Goal: Transaction & Acquisition: Purchase product/service

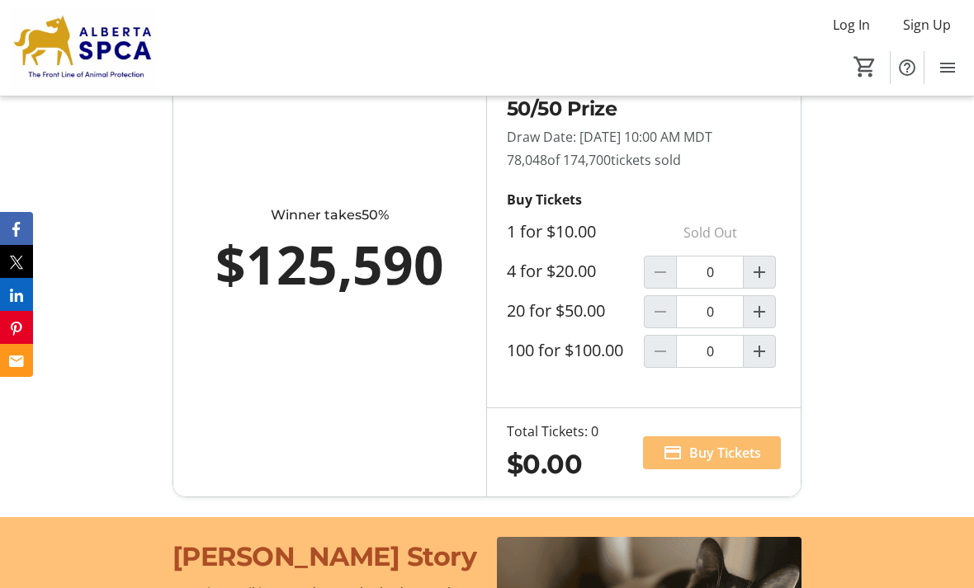
scroll to position [1168, 0]
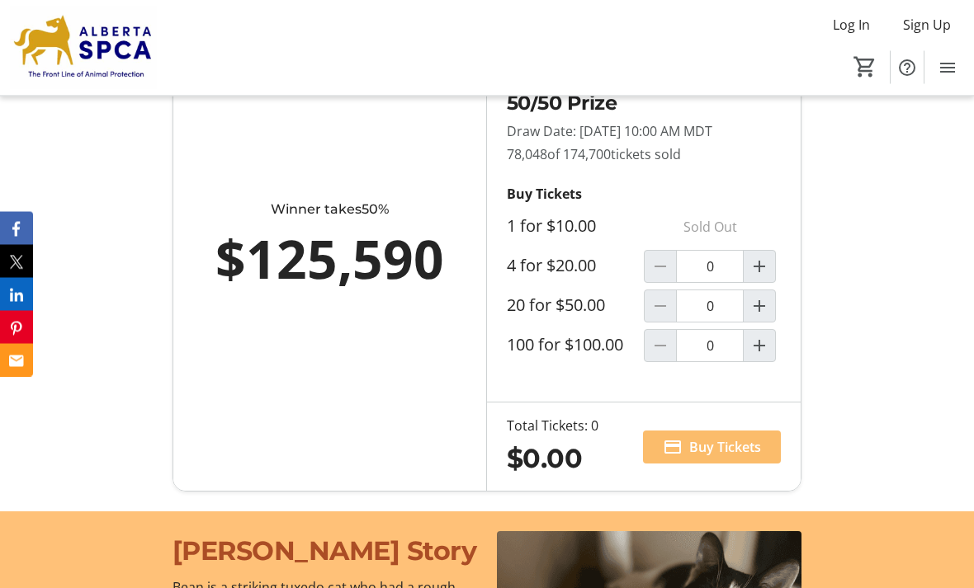
click at [758, 277] on mat-icon "Increment by one" at bounding box center [759, 267] width 20 height 20
click at [760, 276] on mat-icon "Increment by one" at bounding box center [759, 267] width 20 height 20
click at [661, 276] on mat-icon "Decrement by one" at bounding box center [660, 267] width 20 height 20
type input "1"
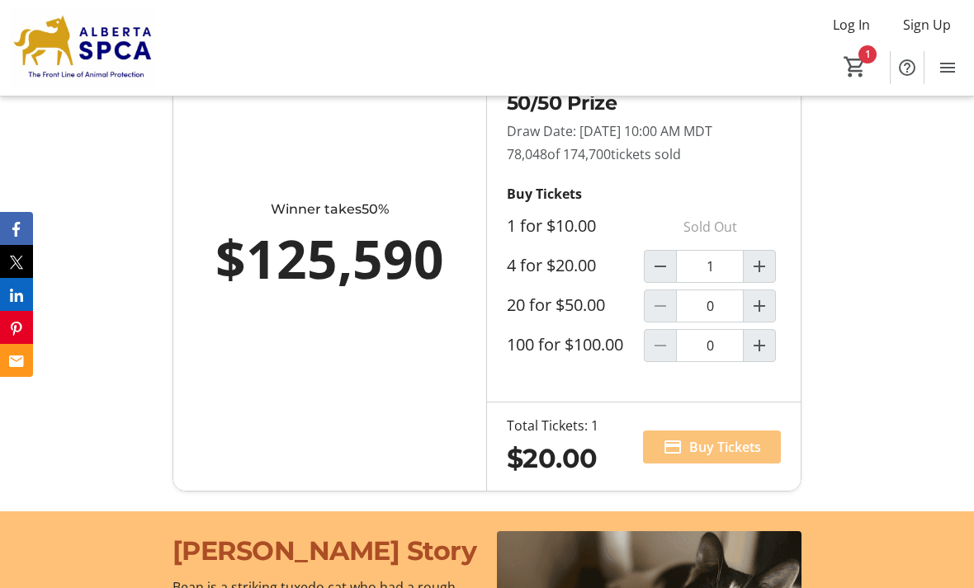
click at [693, 457] on span "Buy Tickets" at bounding box center [725, 447] width 72 height 20
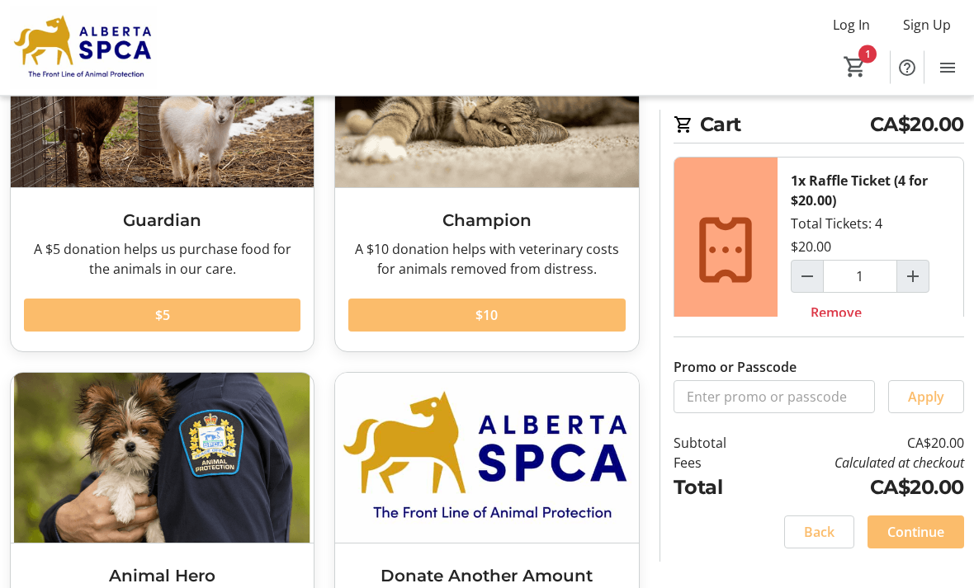
scroll to position [170, 0]
click at [923, 542] on span "Continue" at bounding box center [915, 532] width 57 height 20
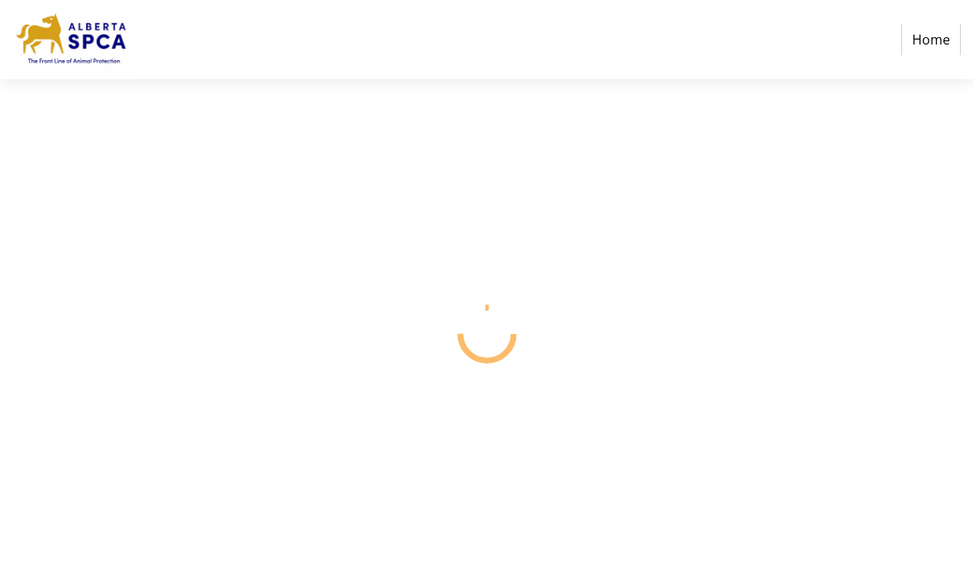
select select "CA"
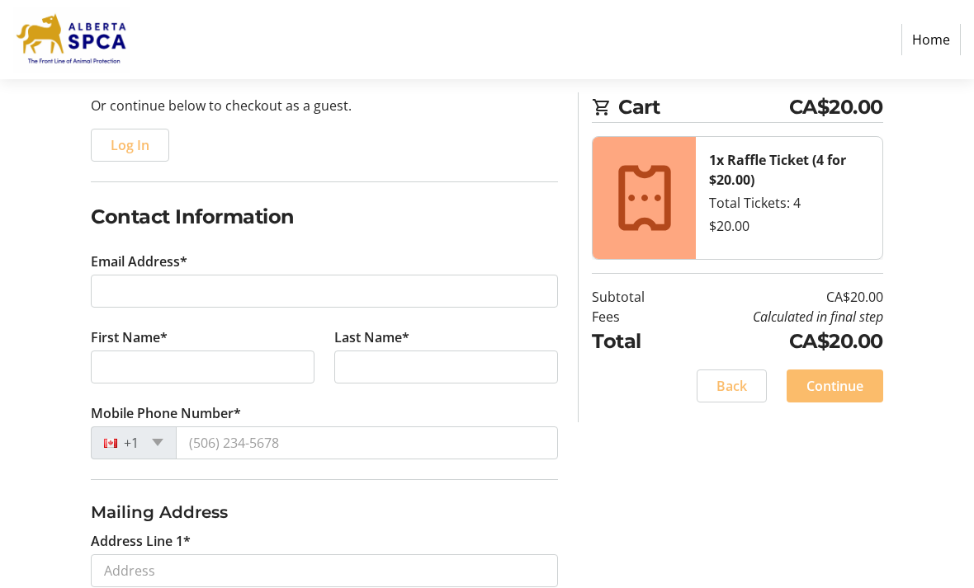
scroll to position [163, 0]
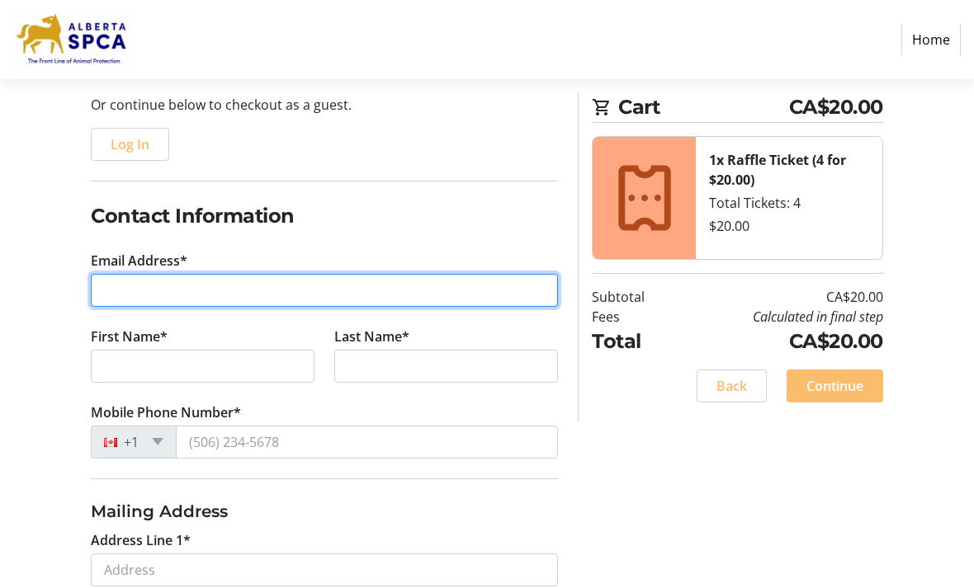
click at [411, 290] on input "Email Address*" at bounding box center [324, 291] width 467 height 33
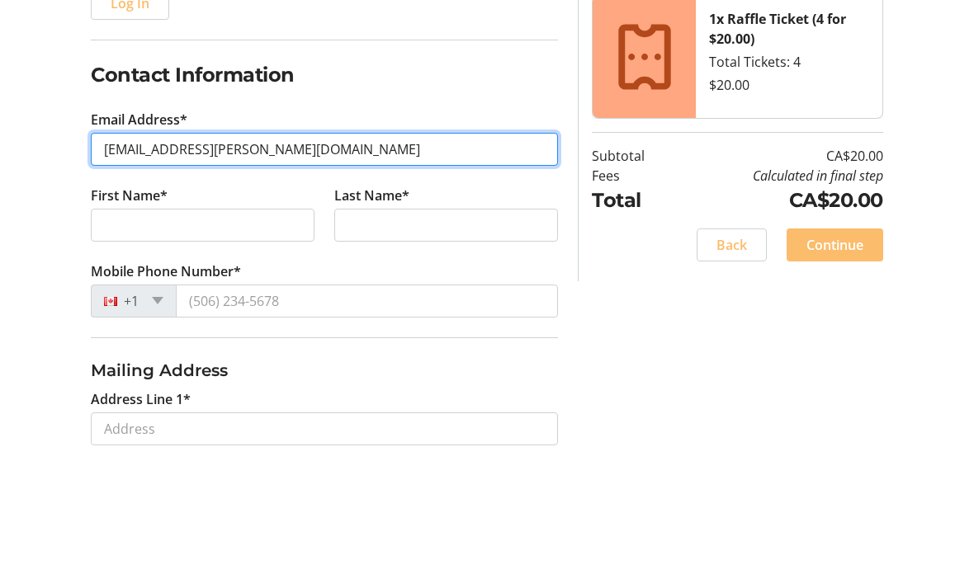
type input "[EMAIL_ADDRESS][PERSON_NAME][DOMAIN_NAME]"
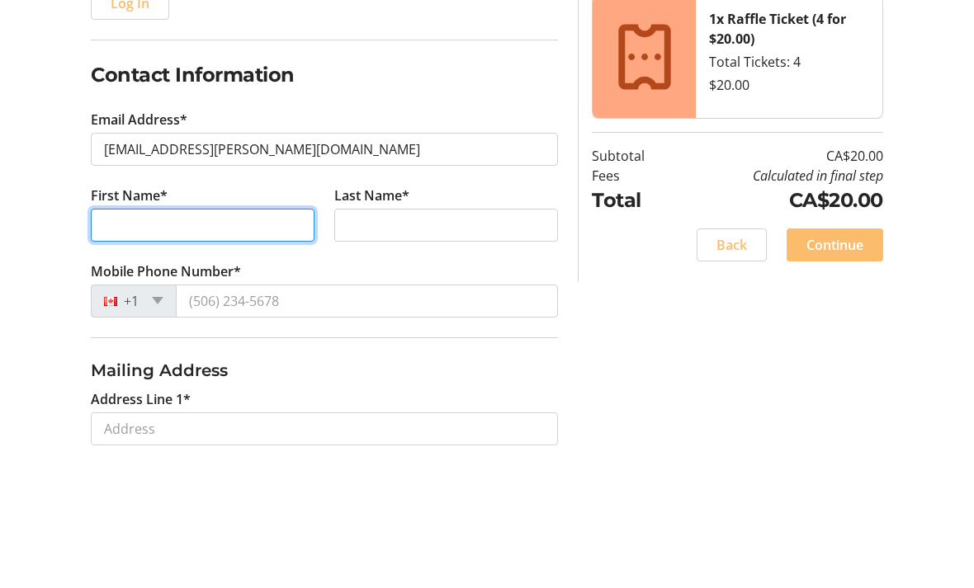
click at [267, 351] on input "First Name*" at bounding box center [203, 367] width 224 height 33
type input "[PERSON_NAME]"
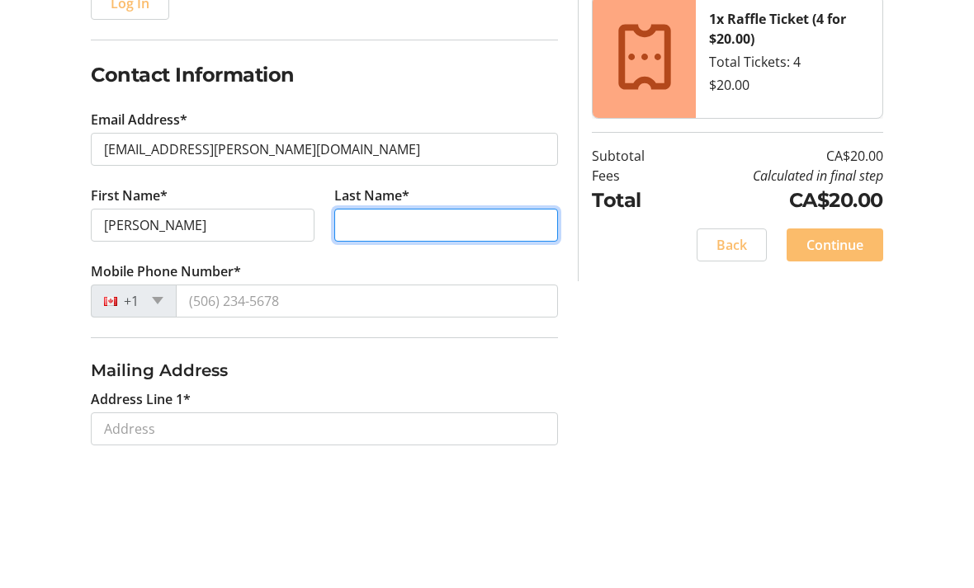
click at [418, 351] on input "Last Name*" at bounding box center [446, 367] width 224 height 33
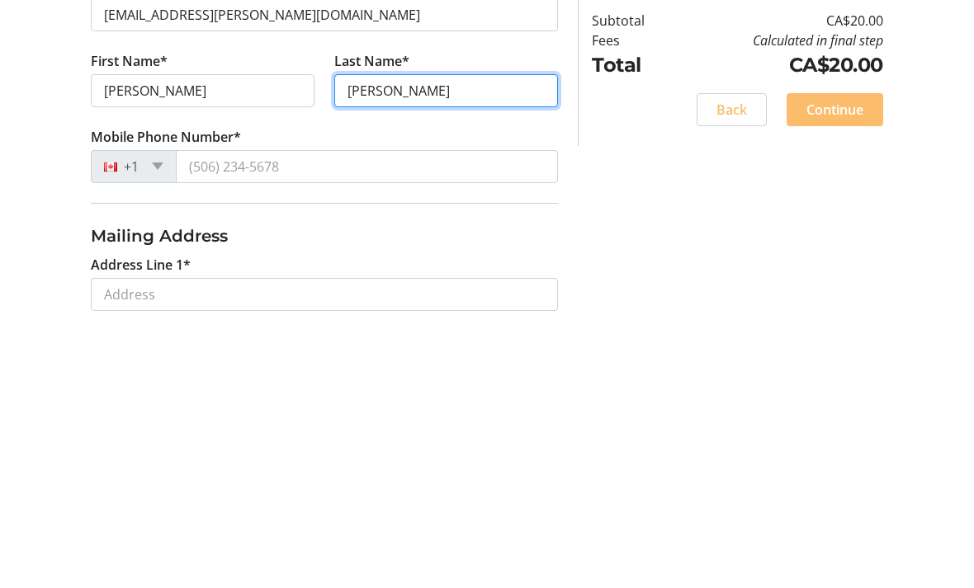
type input "[PERSON_NAME]"
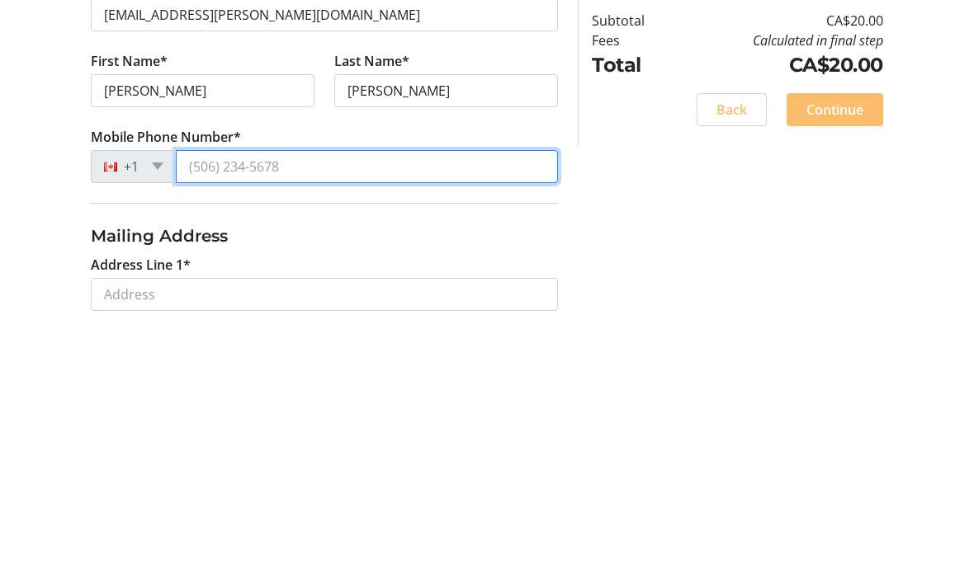
click at [322, 403] on tr-form-field "Mobile Phone Number* +1" at bounding box center [324, 441] width 467 height 76
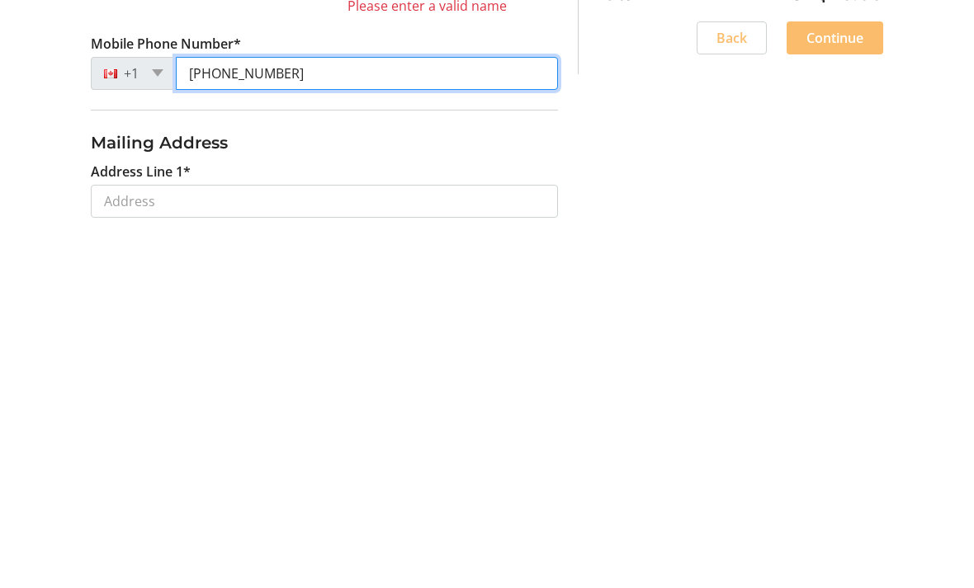
scroll to position [207, 0]
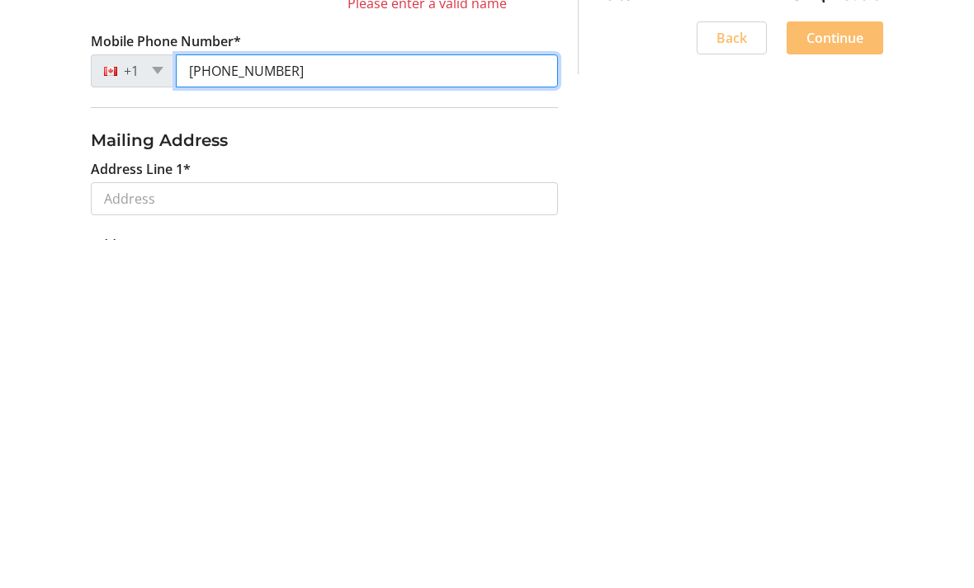
type input "[PHONE_NUMBER]"
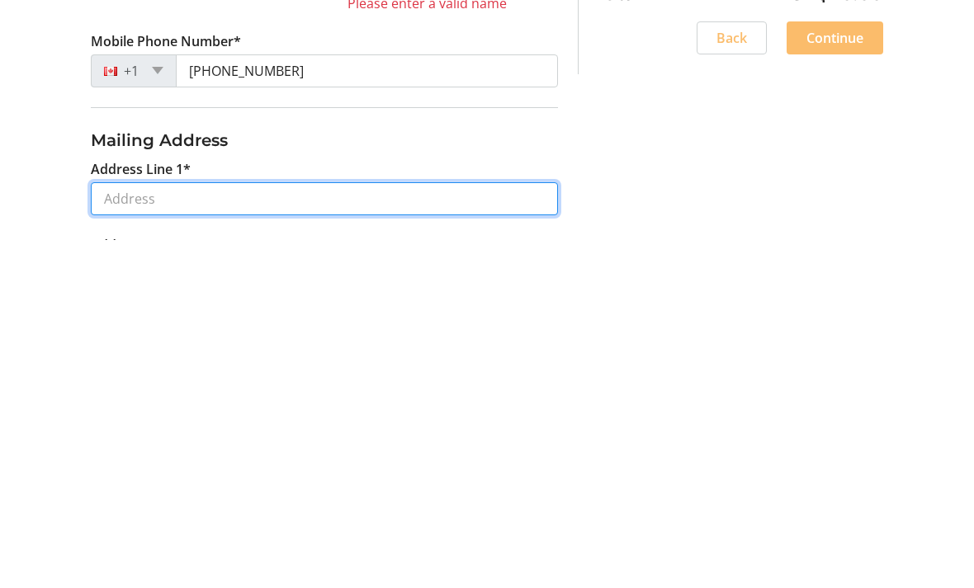
click at [438, 530] on input "Address Line 1*" at bounding box center [324, 546] width 467 height 33
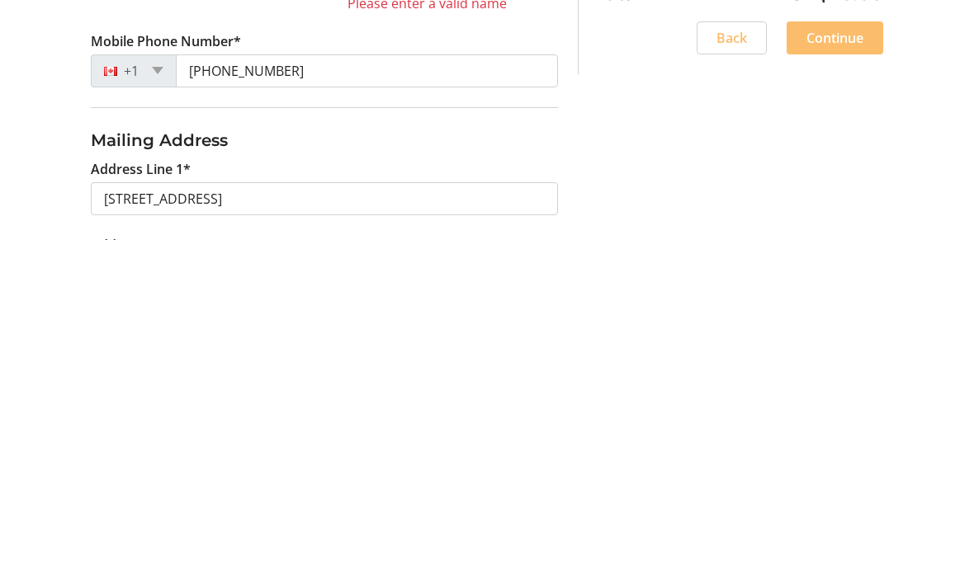
type input "[STREET_ADDRESS]"
type input "[GEOGRAPHIC_DATA]"
select select "AB"
type input "T6K 1B7"
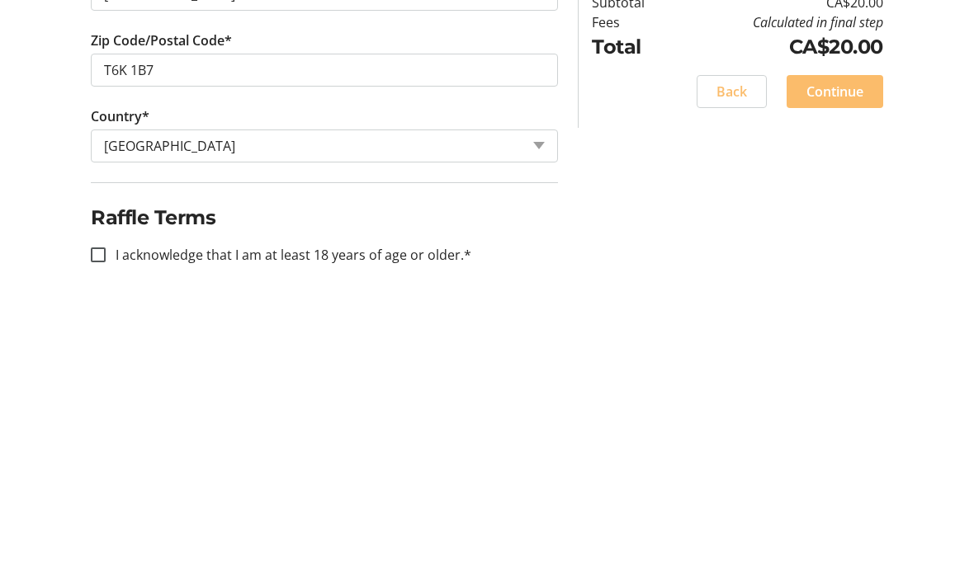
scroll to position [701, 0]
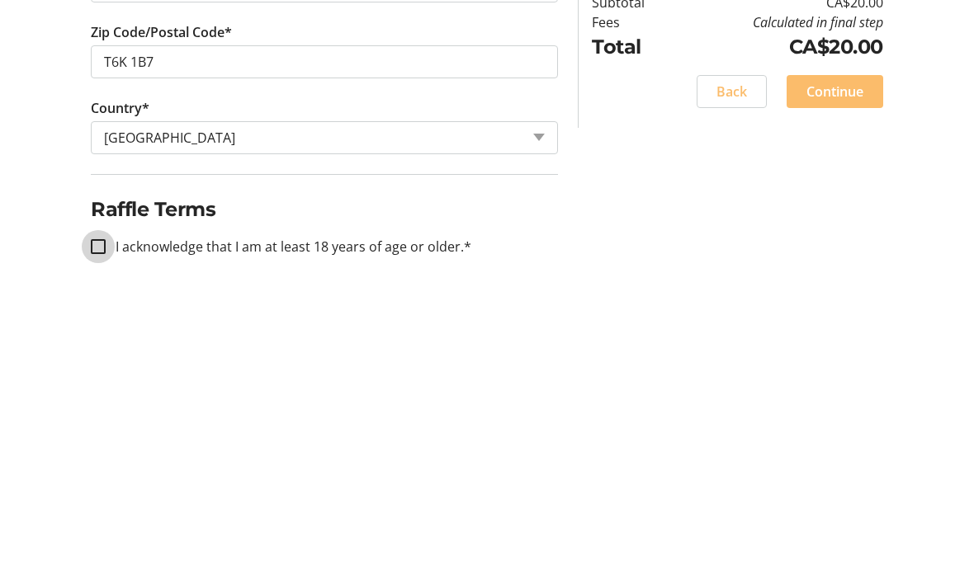
click at [97, 534] on input "I acknowledge that I am at least 18 years of age or older.*" at bounding box center [98, 541] width 15 height 15
checkbox input "true"
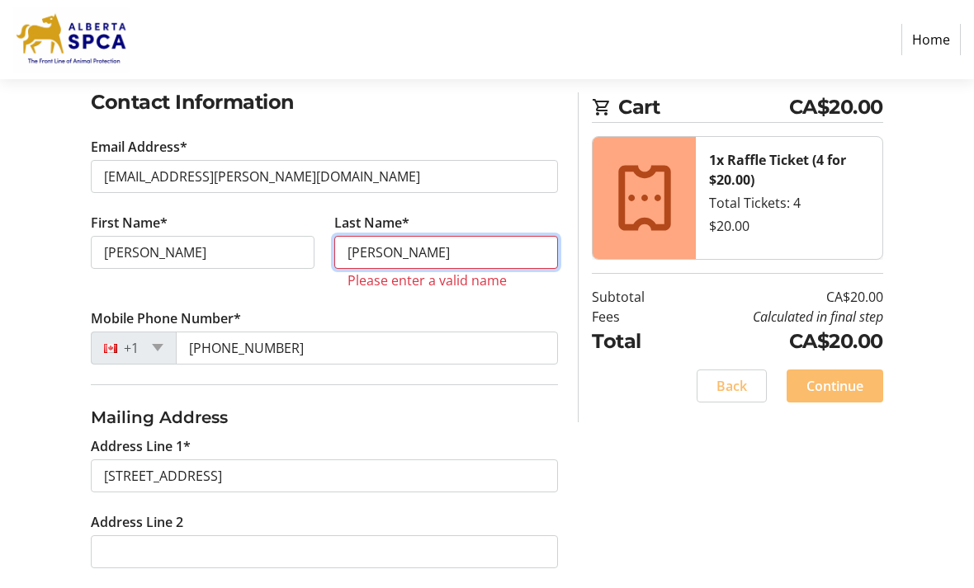
click at [447, 241] on input "[PERSON_NAME]" at bounding box center [446, 253] width 224 height 33
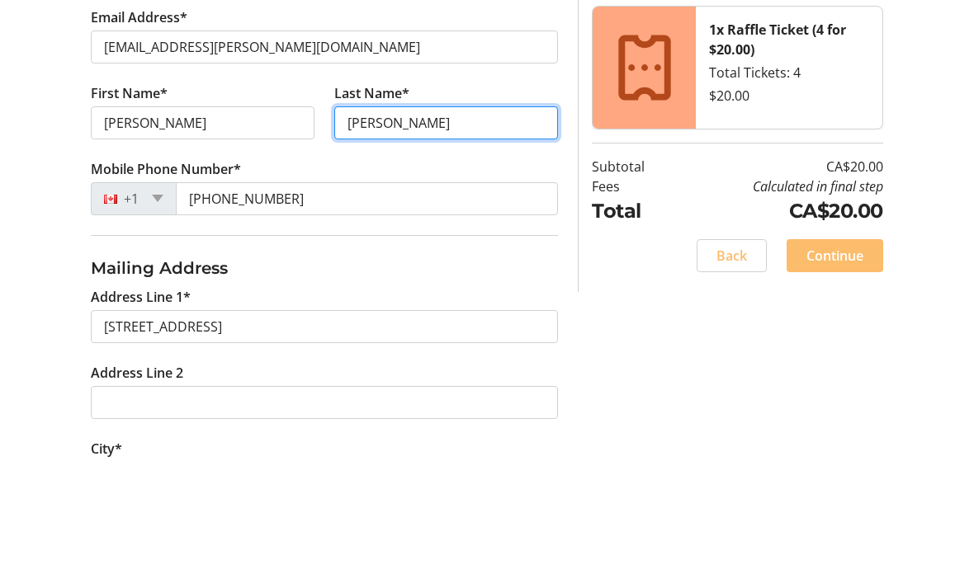
type input "[PERSON_NAME]"
click at [947, 136] on div "Log In to Your Account (Optional) Or continue below to checkout as a guest. Log…" at bounding box center [487, 467] width 974 height 1057
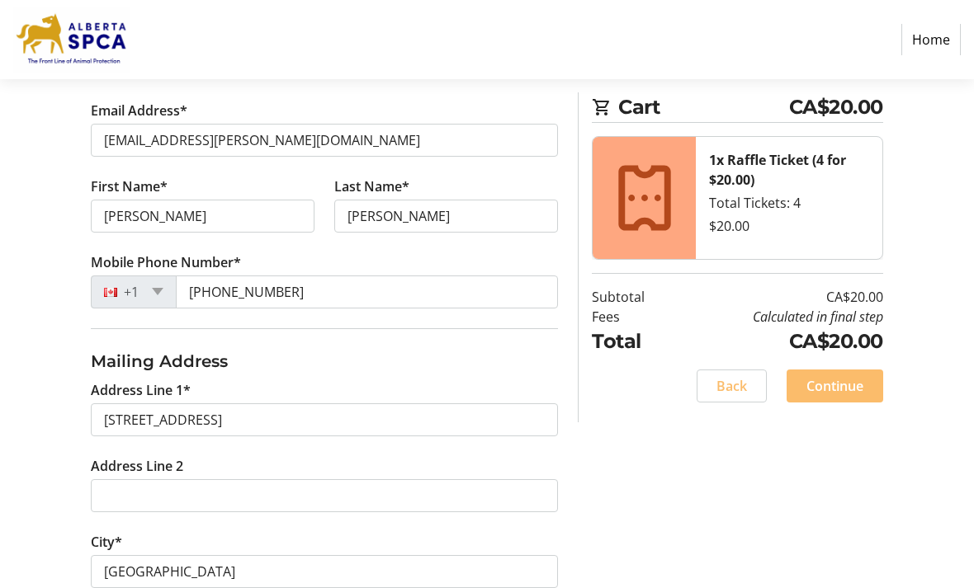
scroll to position [314, 0]
click at [851, 379] on span "Continue" at bounding box center [834, 386] width 57 height 20
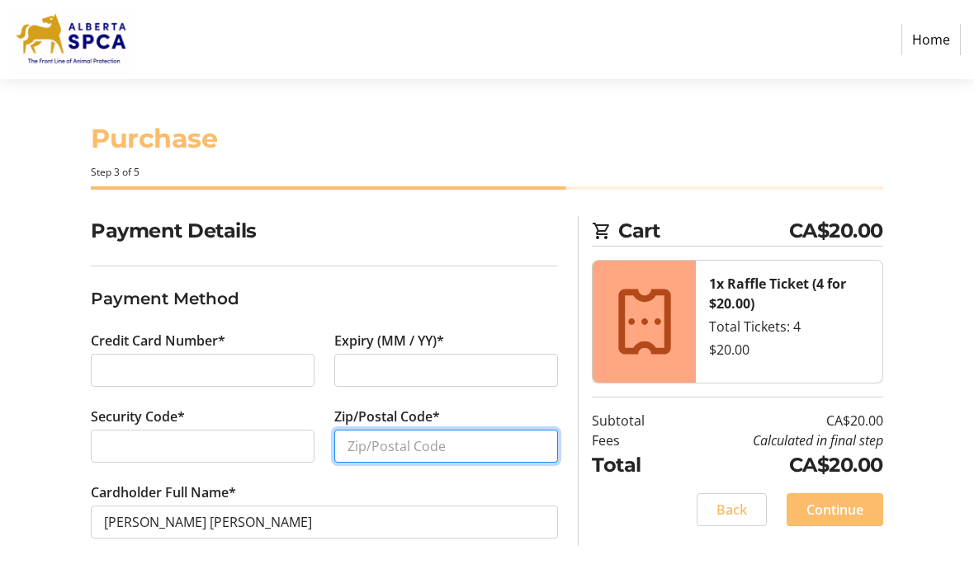
click at [403, 430] on input "Zip/Postal Code*" at bounding box center [446, 446] width 224 height 33
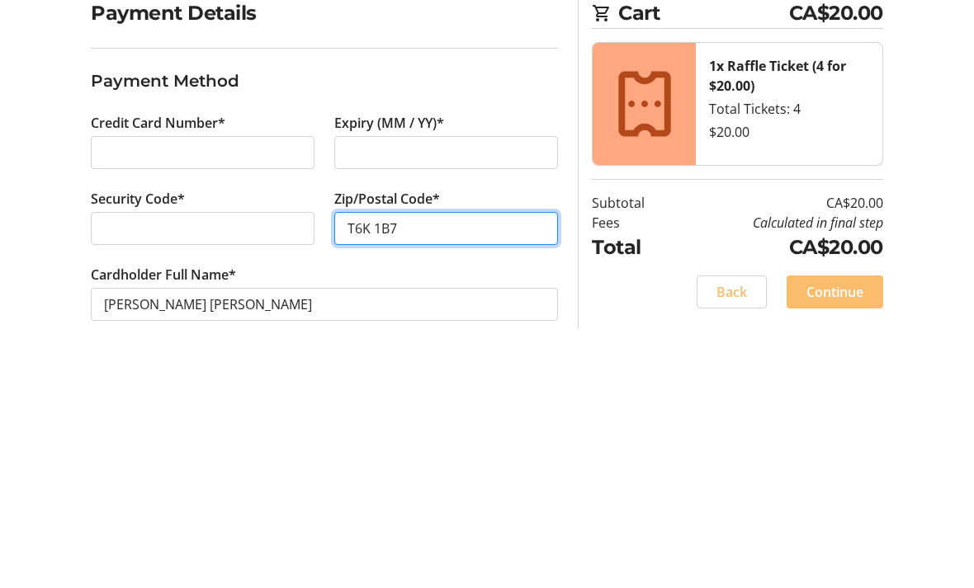
type input "T6K 1B7"
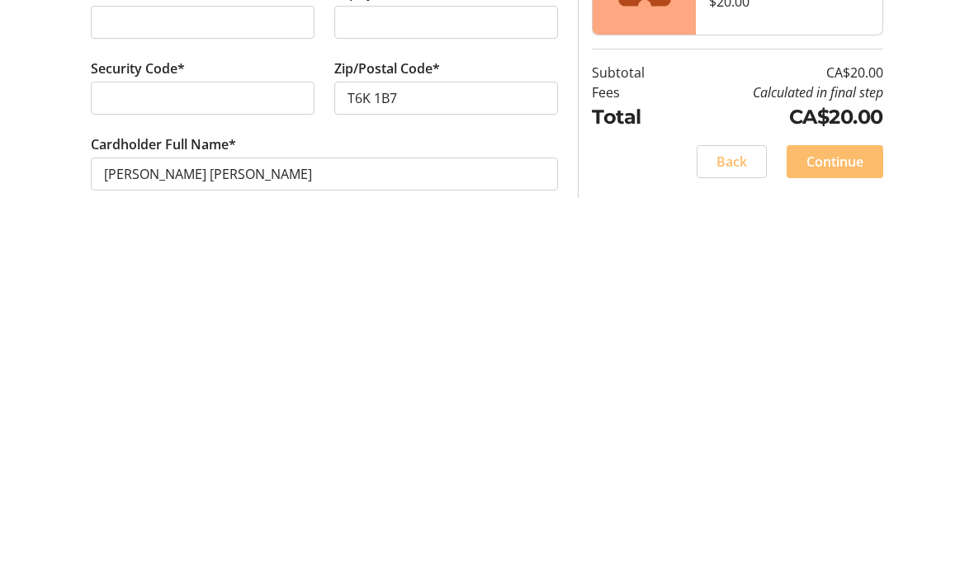
click at [840, 500] on span "Continue" at bounding box center [834, 510] width 57 height 20
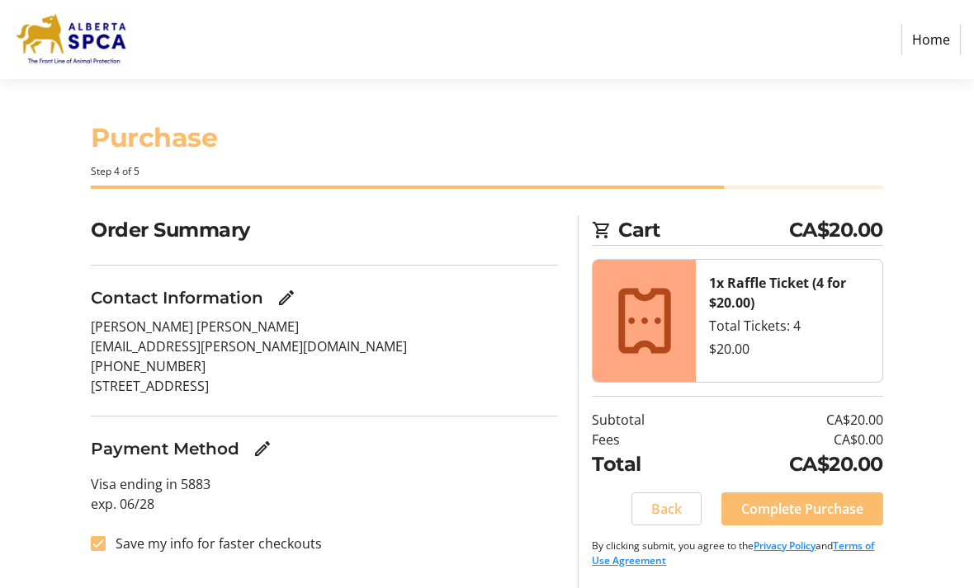
click at [18, 357] on div "Order Summary Contact Information [PERSON_NAME] [PERSON_NAME] [EMAIL_ADDRESS][P…" at bounding box center [487, 401] width 974 height 373
click at [746, 499] on span "Complete Purchase" at bounding box center [802, 509] width 122 height 20
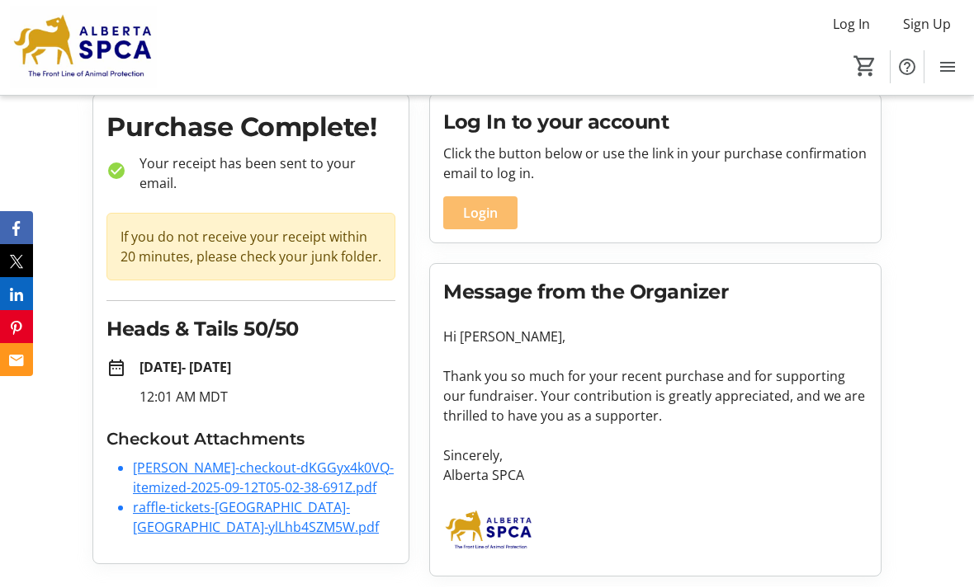
scroll to position [57, 0]
